Goal: Information Seeking & Learning: Learn about a topic

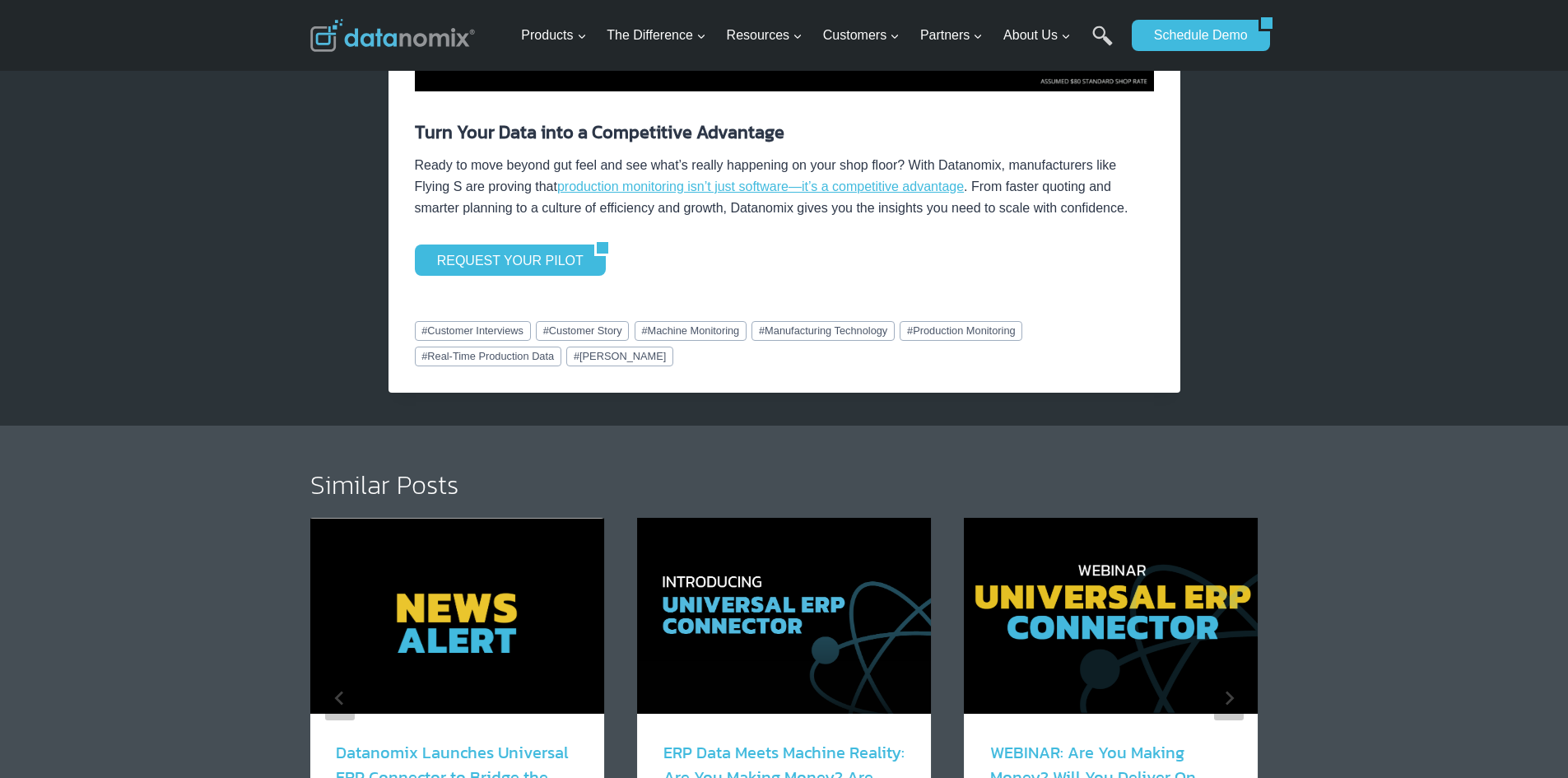
scroll to position [2963, 0]
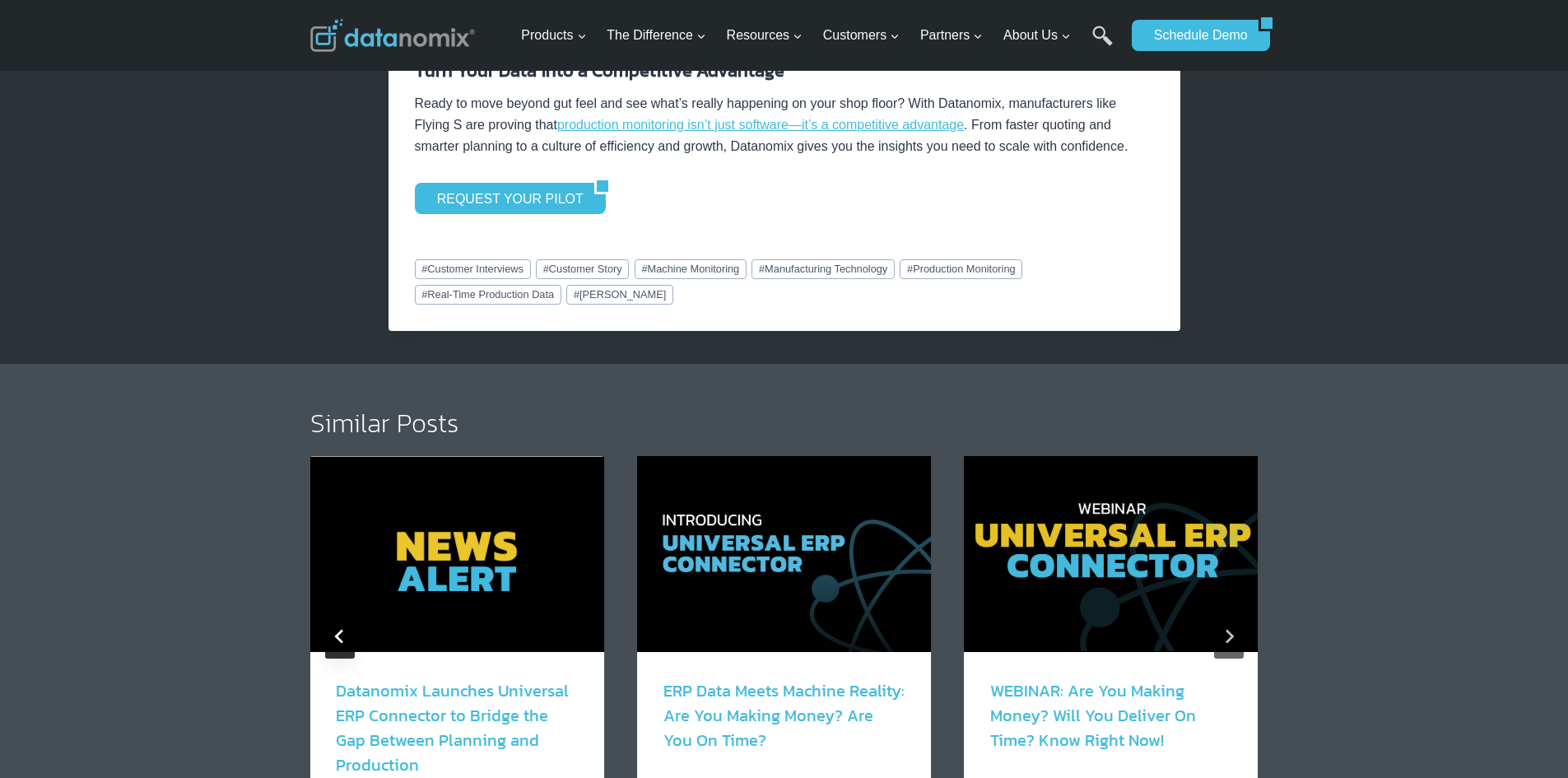
click at [344, 628] on button "Go to last slide" at bounding box center [340, 636] width 29 height 44
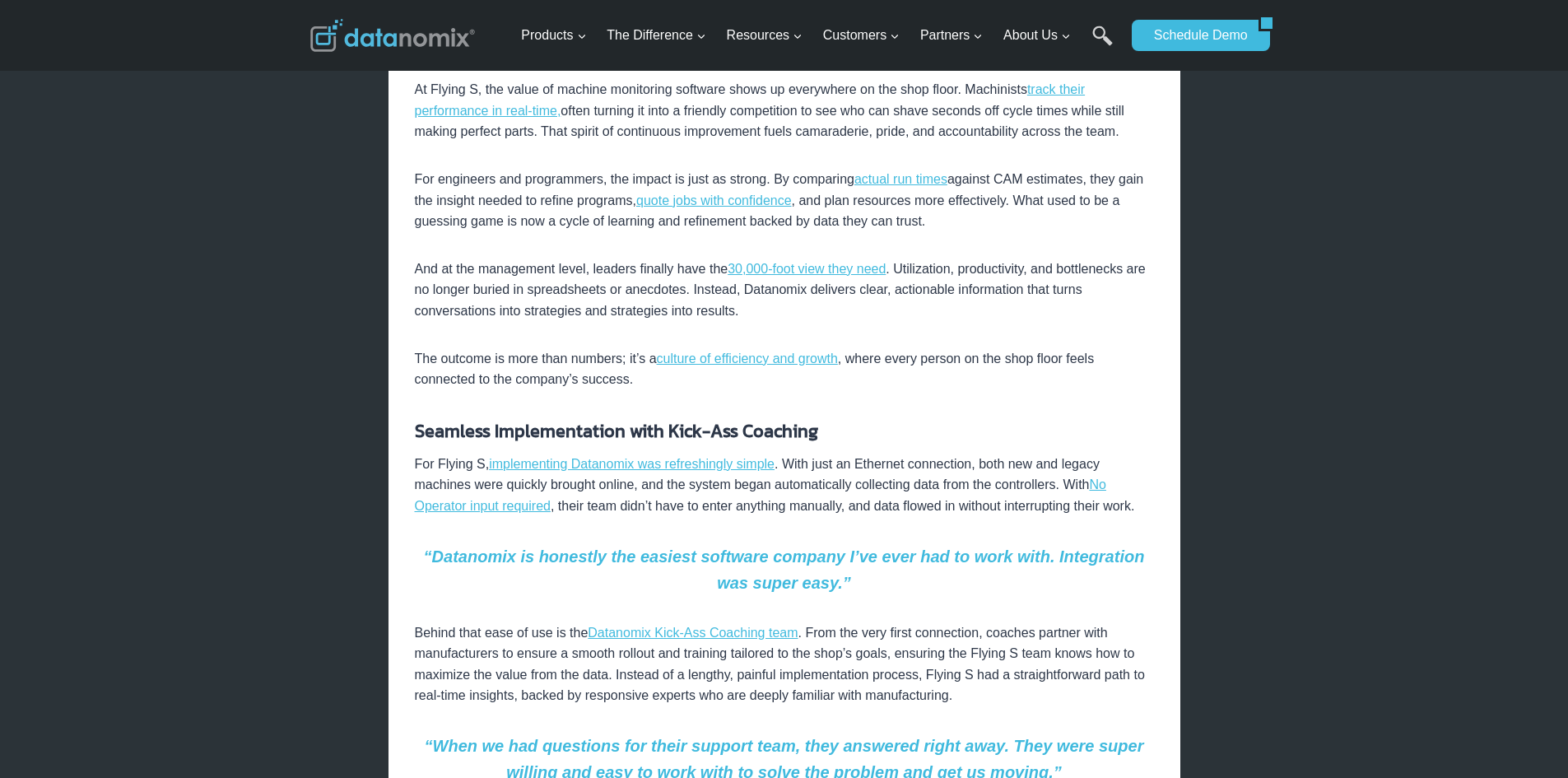
scroll to position [1071, 0]
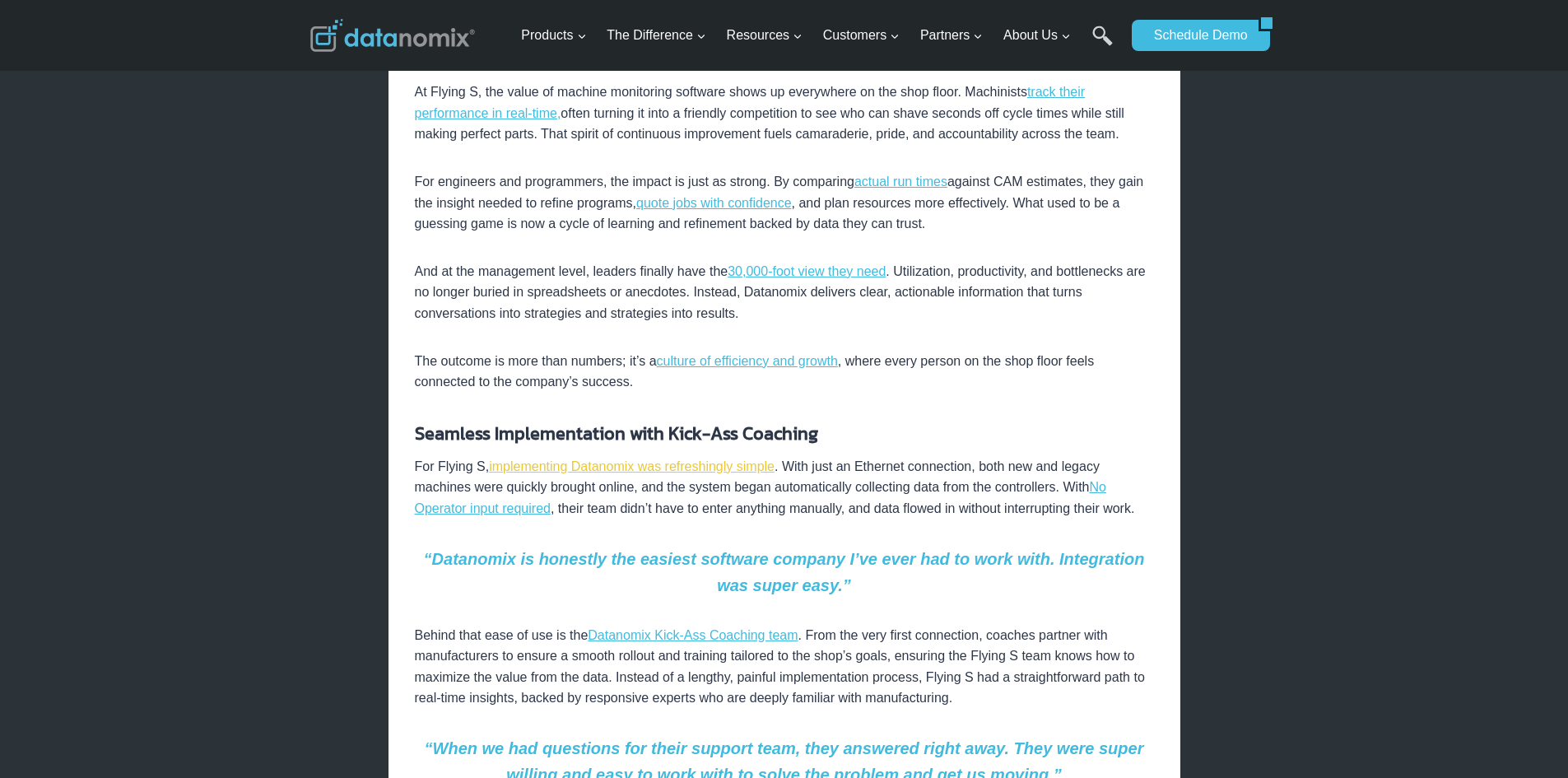
click at [631, 461] on link "implementing Datanomix was refreshingly simple" at bounding box center [632, 466] width 286 height 14
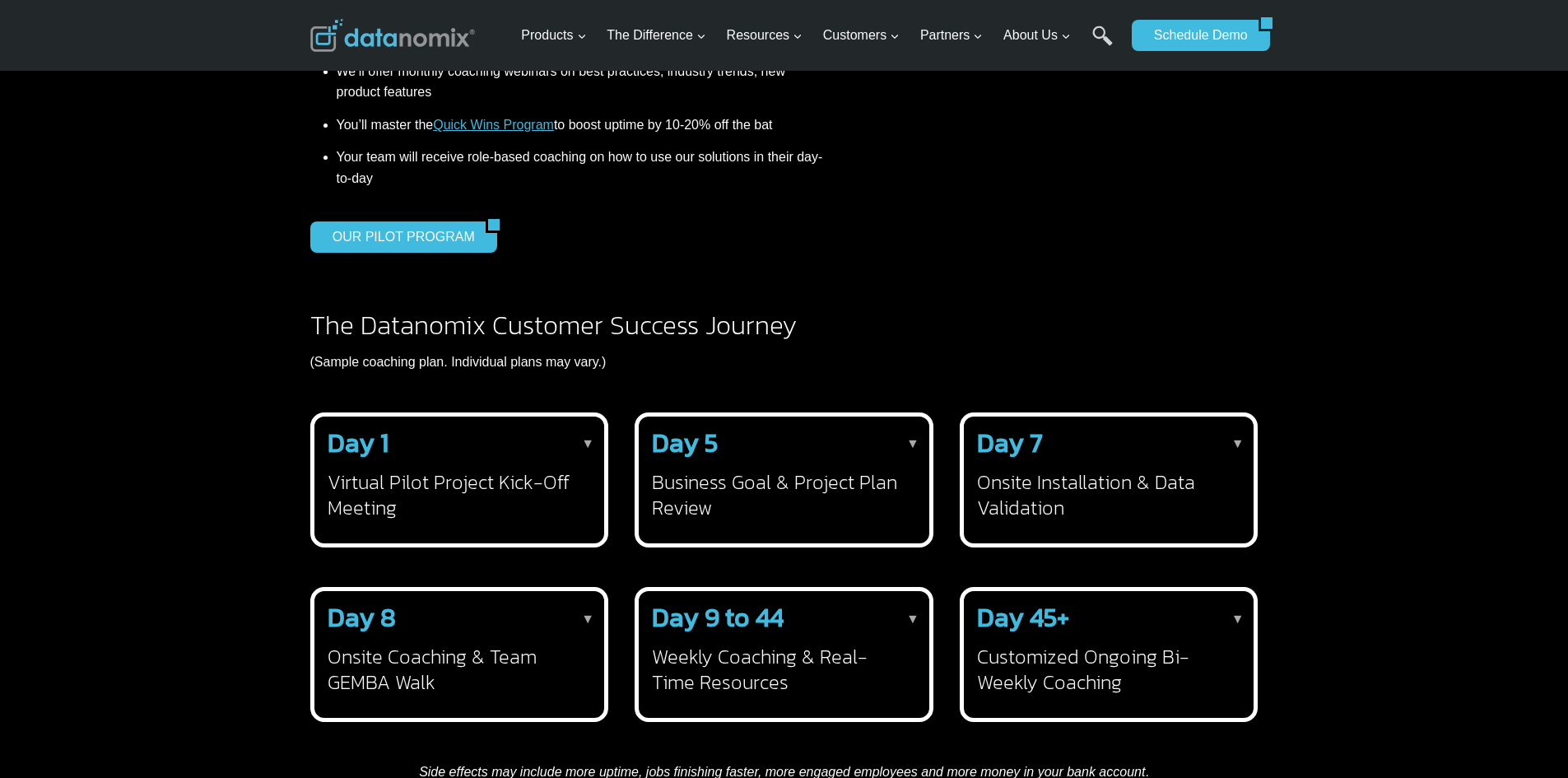
scroll to position [2058, 0]
click at [688, 449] on strong "Day 5" at bounding box center [684, 442] width 66 height 40
